Goal: Information Seeking & Learning: Check status

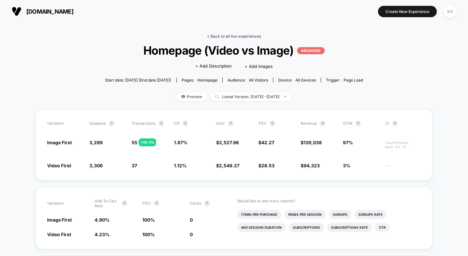
click at [228, 35] on link "< Back to all live experiences" at bounding box center [234, 36] width 54 height 5
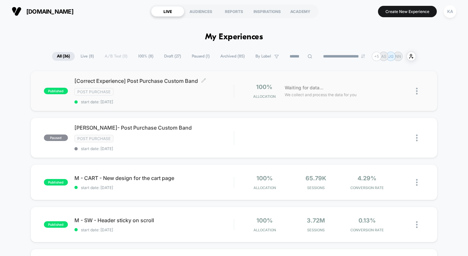
click at [135, 81] on span "[Correct Experience] Post Purchase Custom Band Click to edit experience details" at bounding box center [154, 81] width 160 height 6
